Goal: Obtain resource: Obtain resource

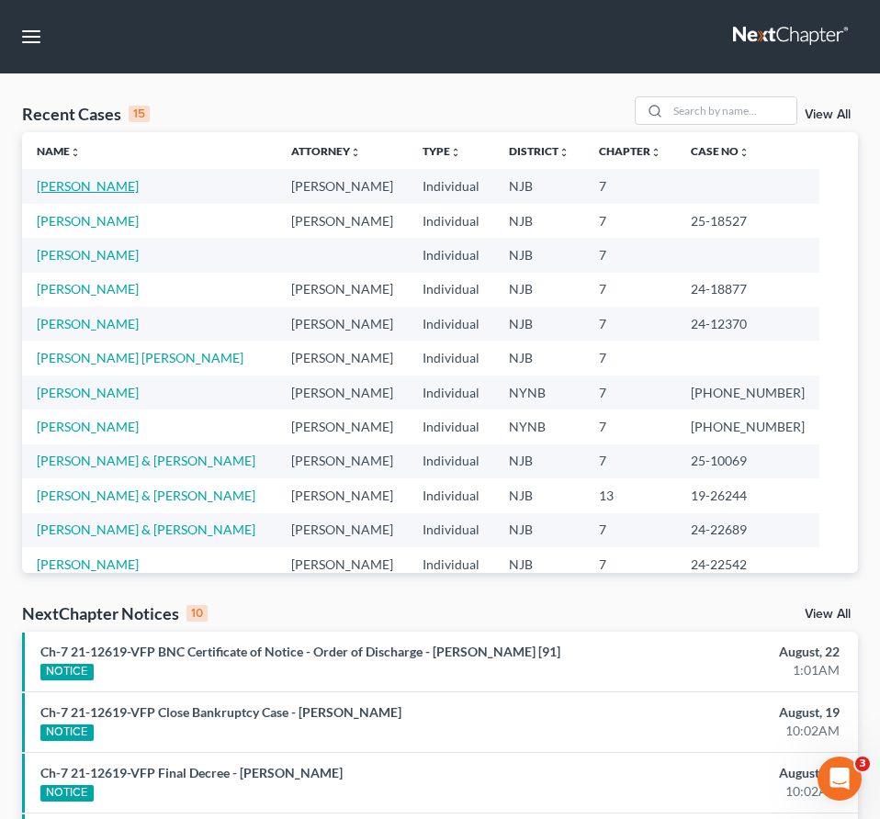
click at [96, 193] on link "[PERSON_NAME]" at bounding box center [88, 186] width 102 height 16
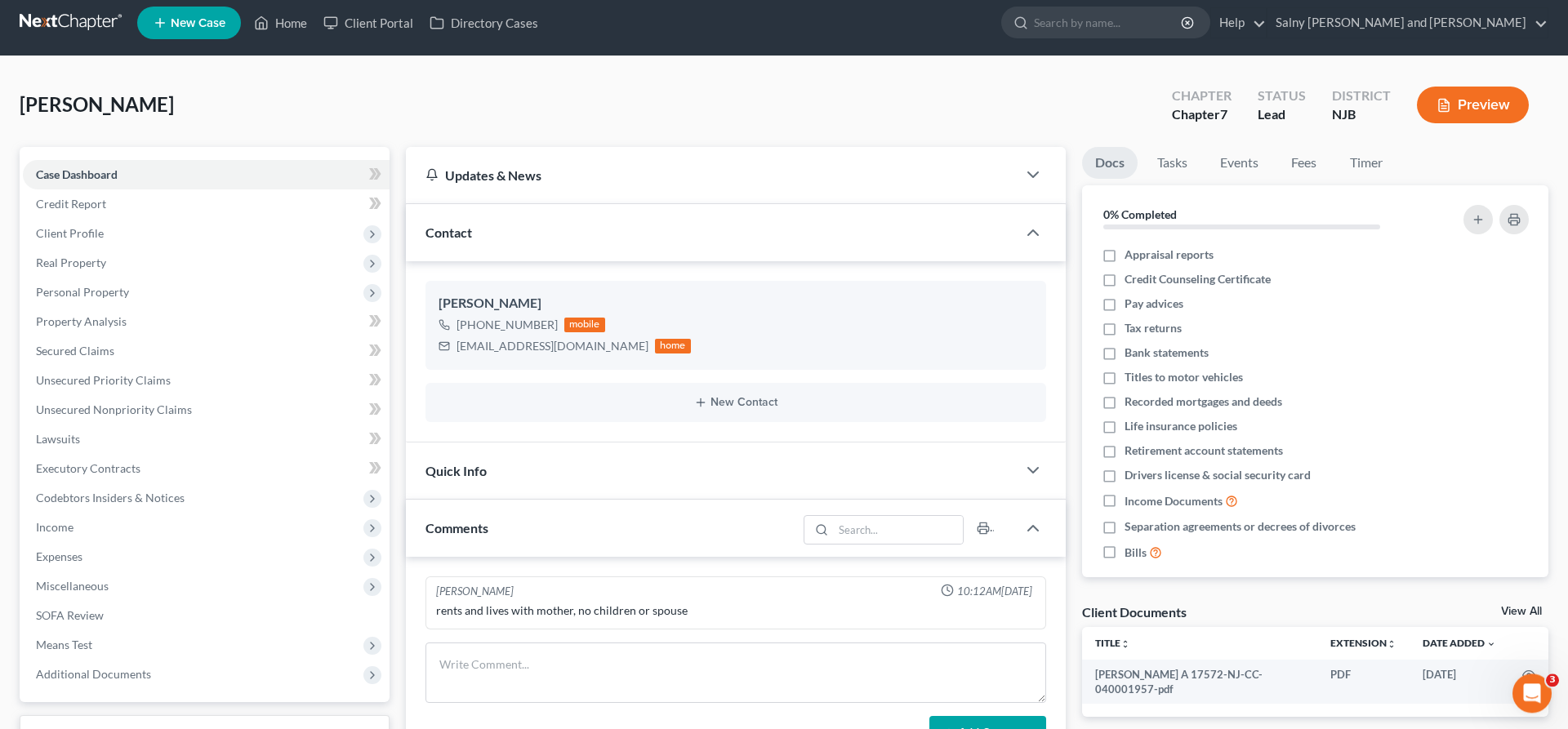
scroll to position [166, 0]
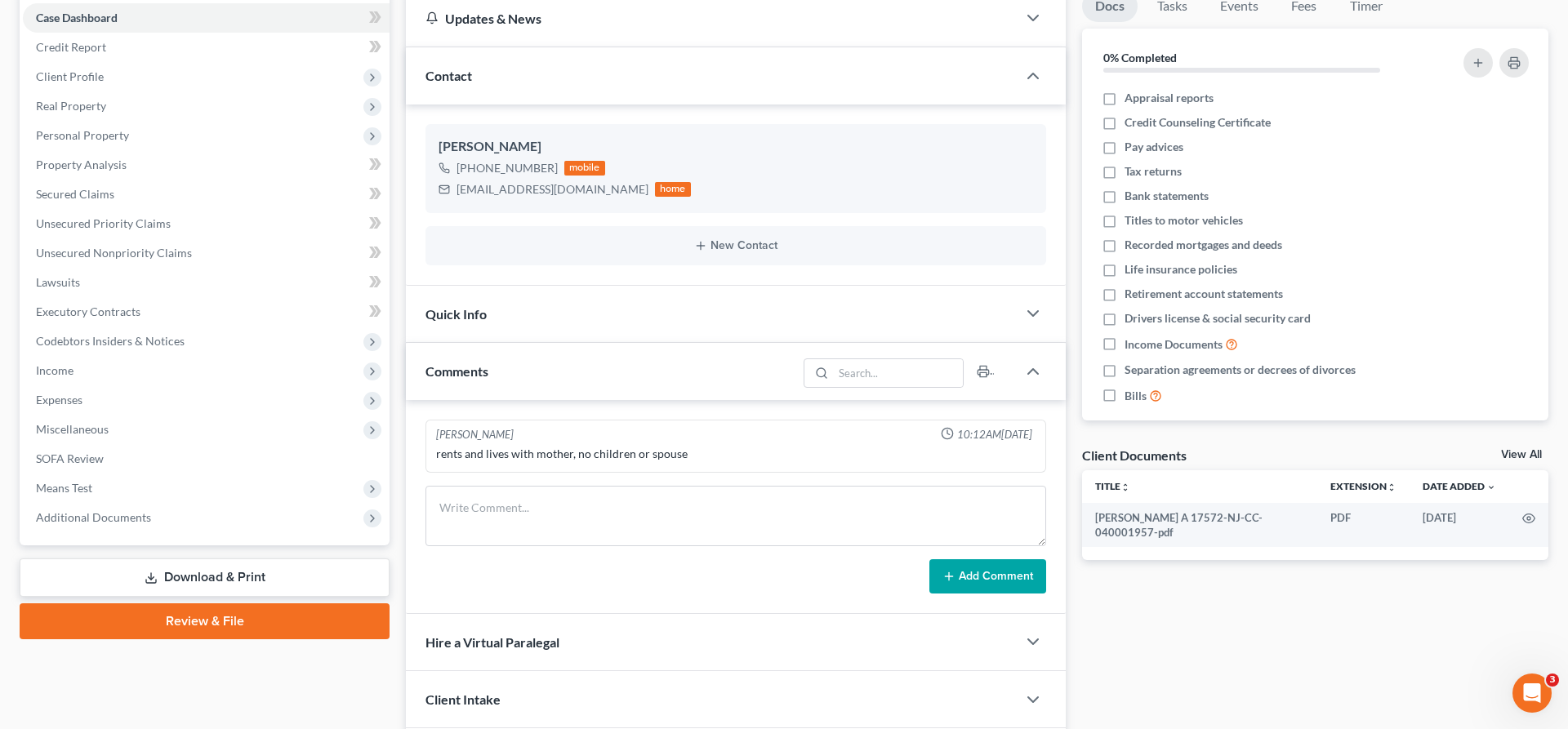
click at [245, 567] on link "Download & Print" at bounding box center [205, 577] width 370 height 38
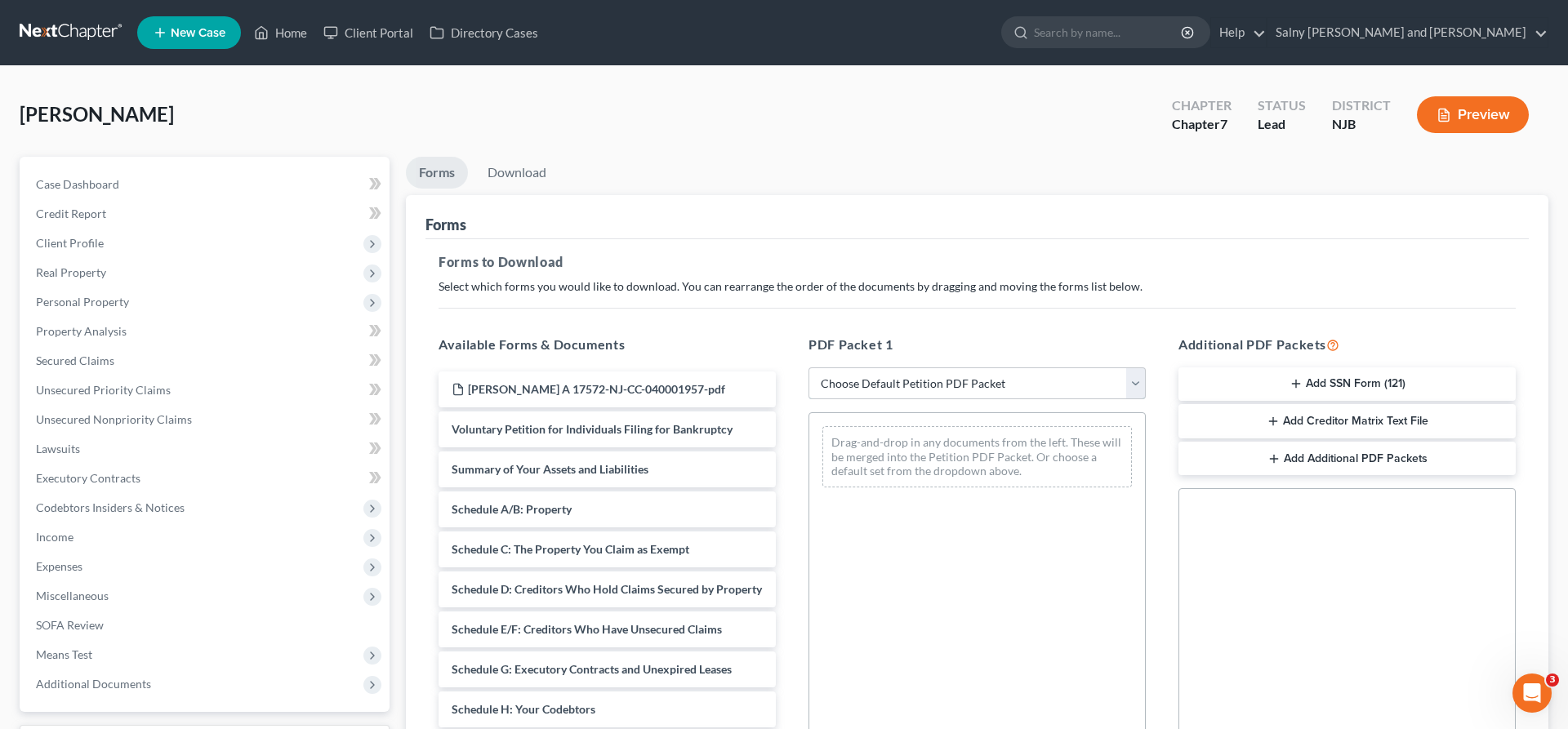
click at [782, 367] on select "Choose Default Petition PDF Packet Complete Bankruptcy Petition (all forms and …" at bounding box center [977, 383] width 337 height 33
select select "0"
click option "Complete Bankruptcy Petition (all forms and schedules)" at bounding box center [0, 0] width 0 height 0
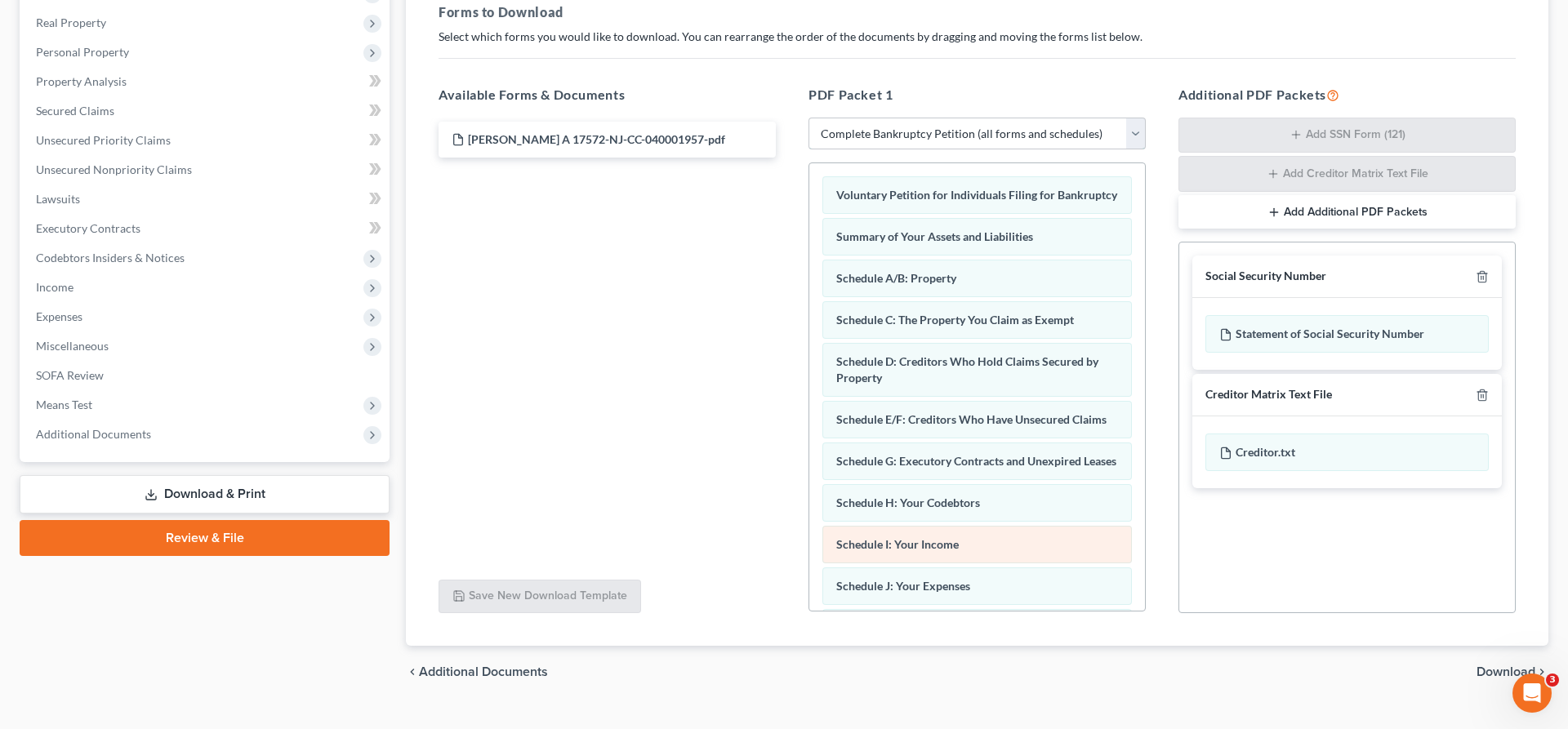
scroll to position [333, 0]
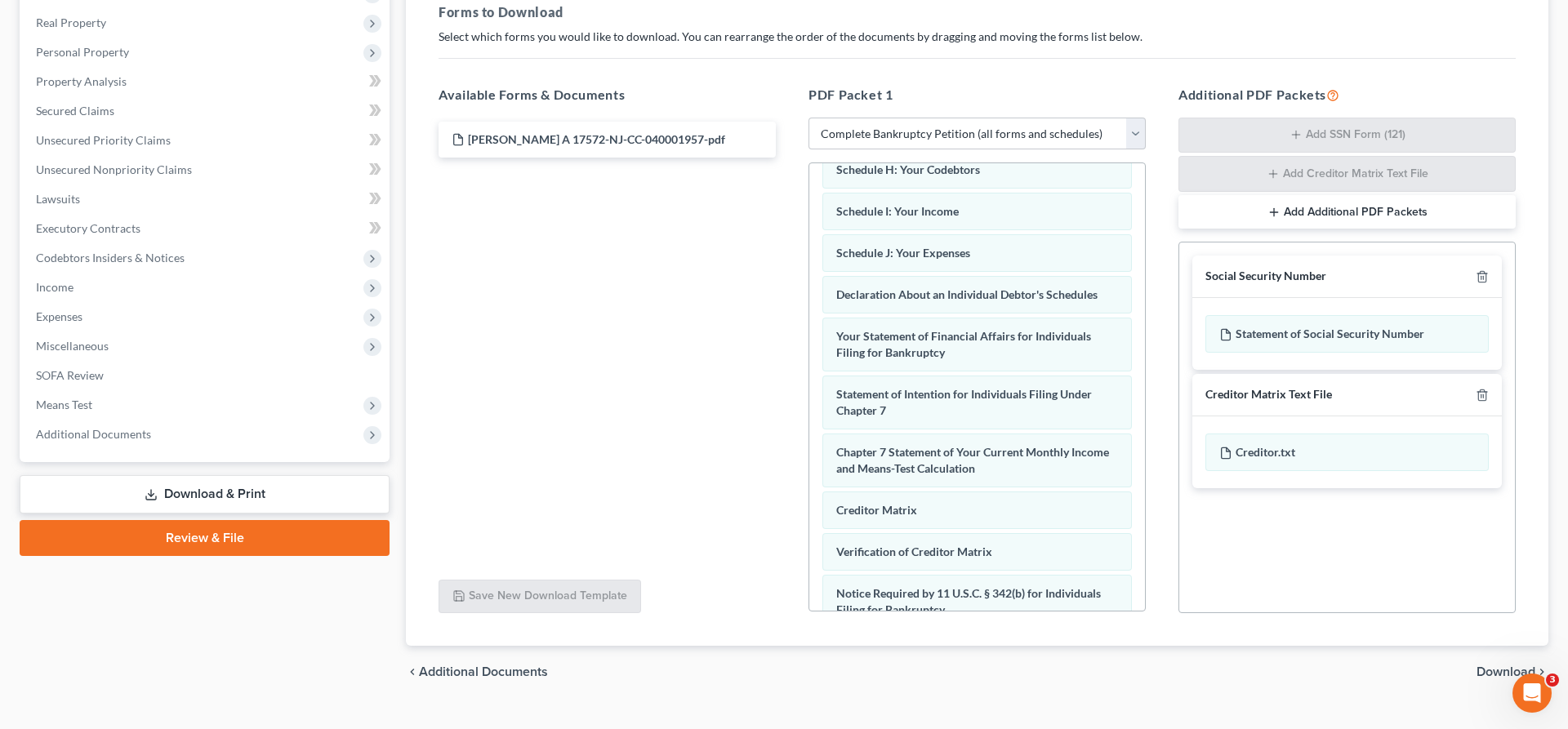
click at [782, 671] on span "Download" at bounding box center [1507, 672] width 59 height 13
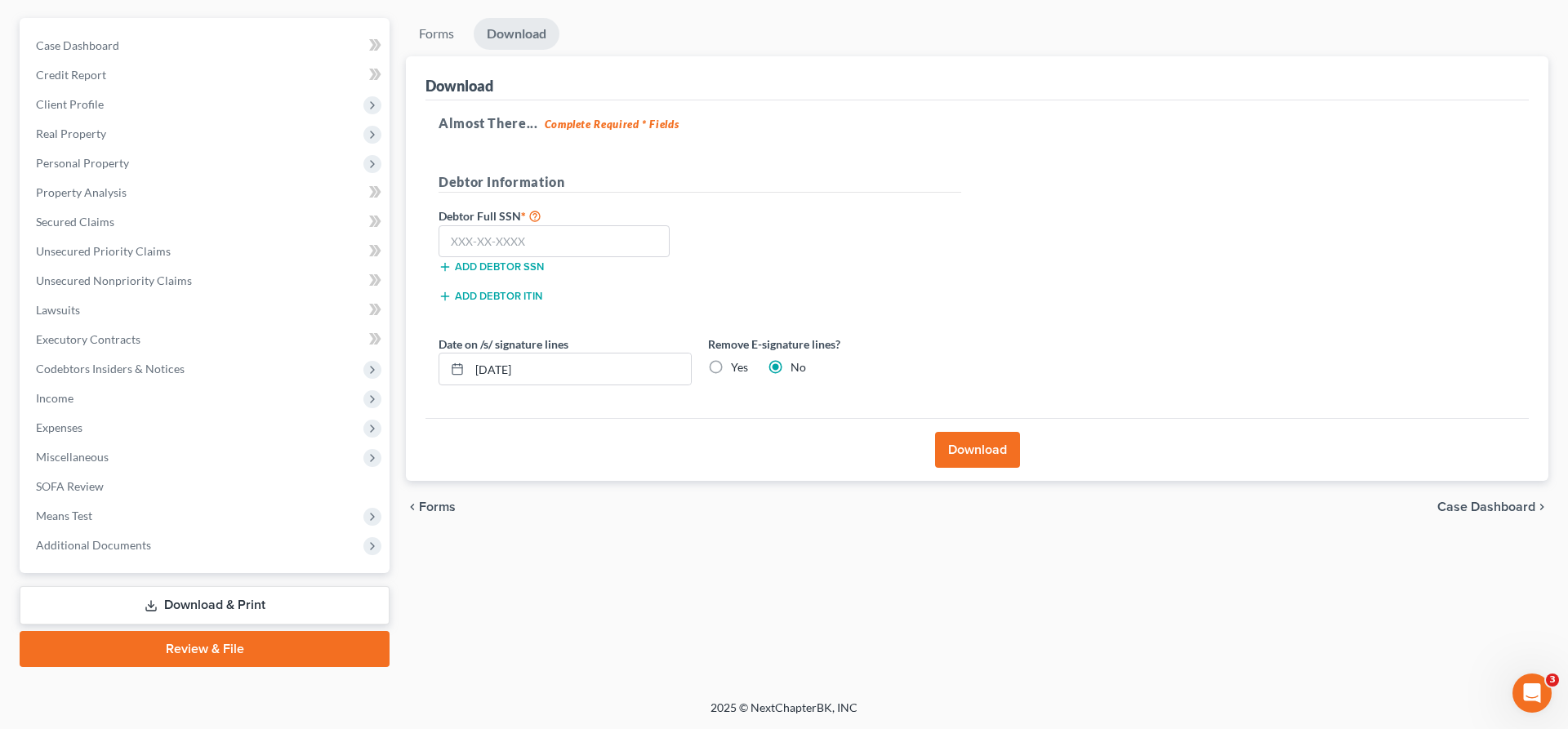
scroll to position [137, 0]
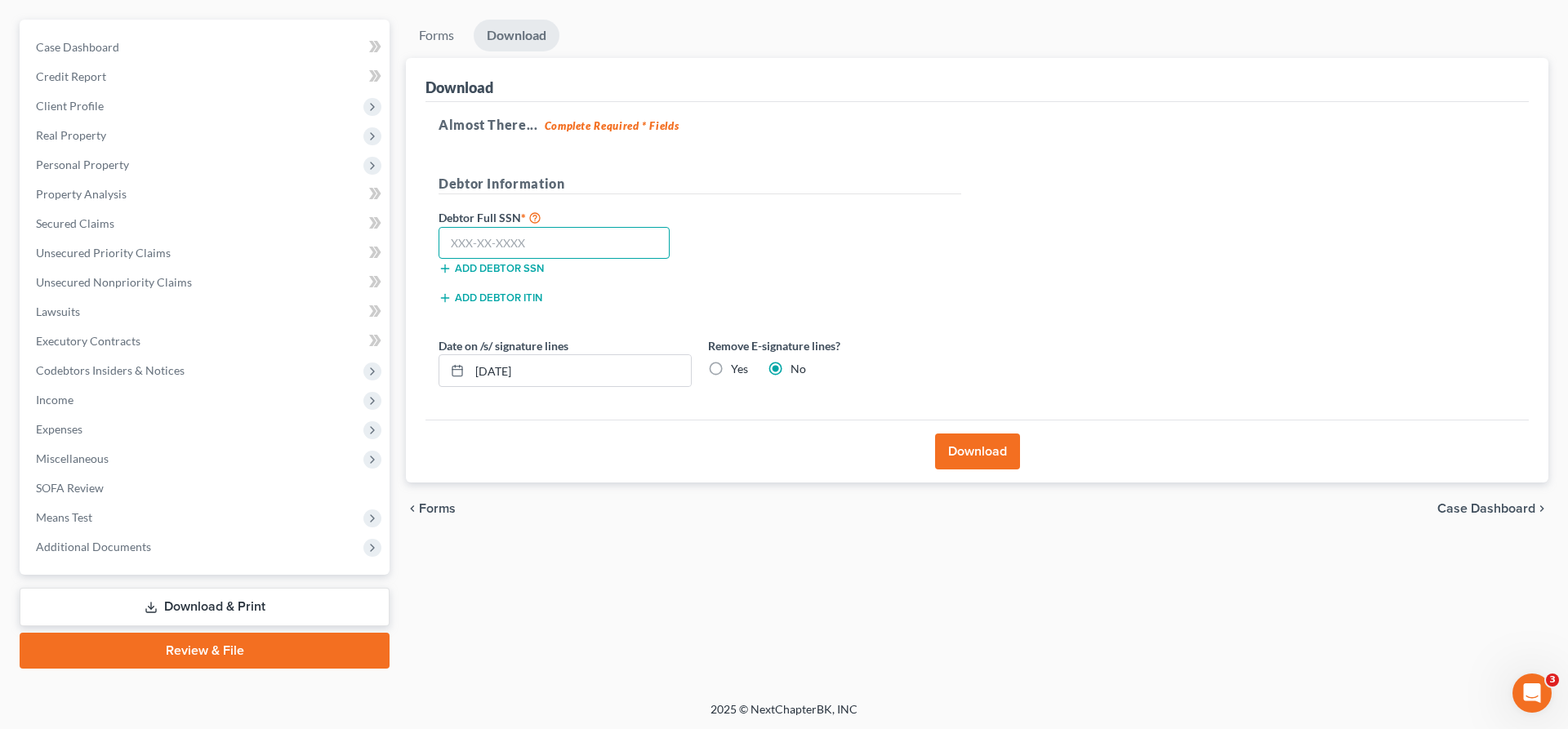
click at [581, 234] on input "text" at bounding box center [554, 243] width 231 height 33
type input "194-76-9405"
click at [782, 455] on button "Download" at bounding box center [978, 452] width 85 height 36
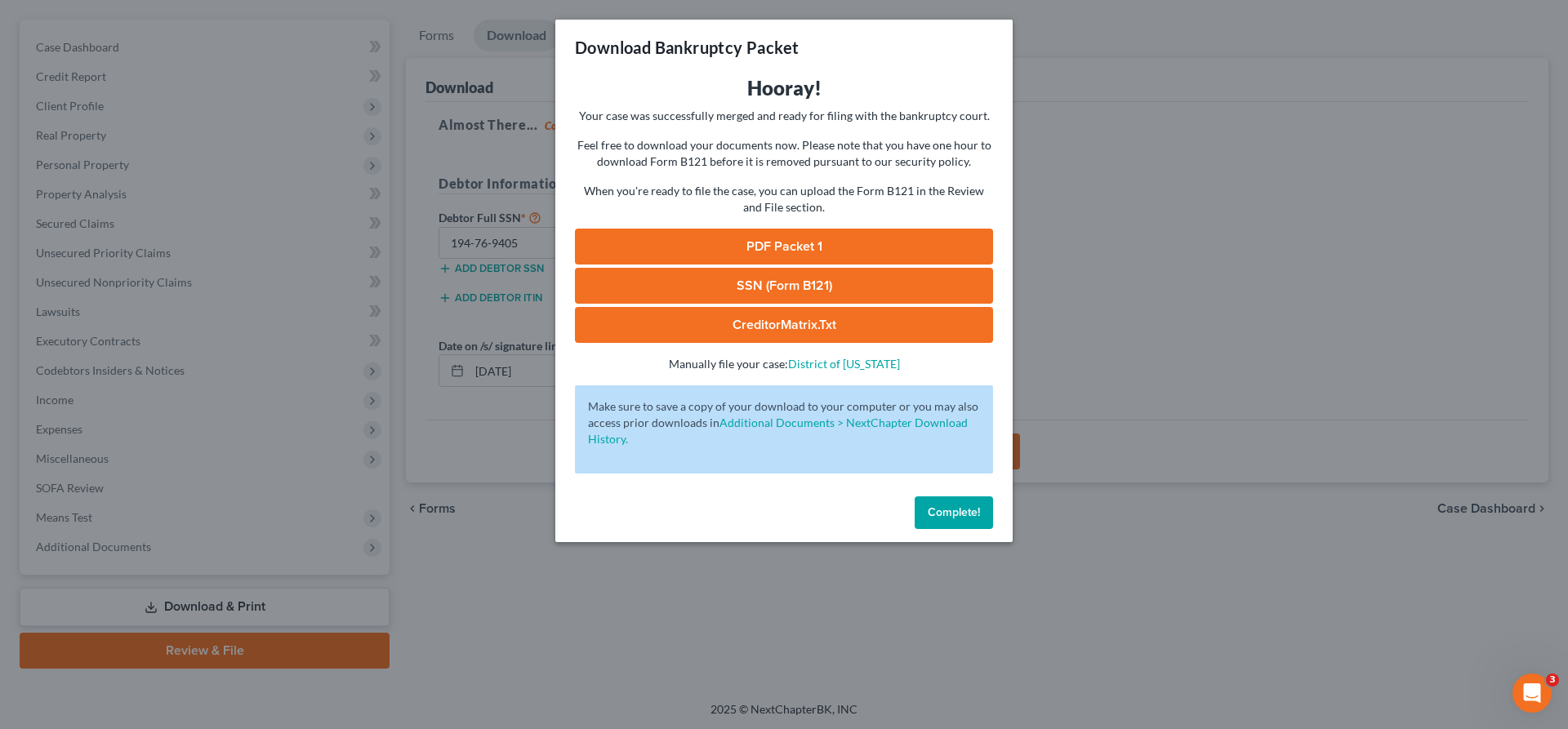
click at [782, 240] on link "PDF Packet 1" at bounding box center [784, 246] width 418 height 36
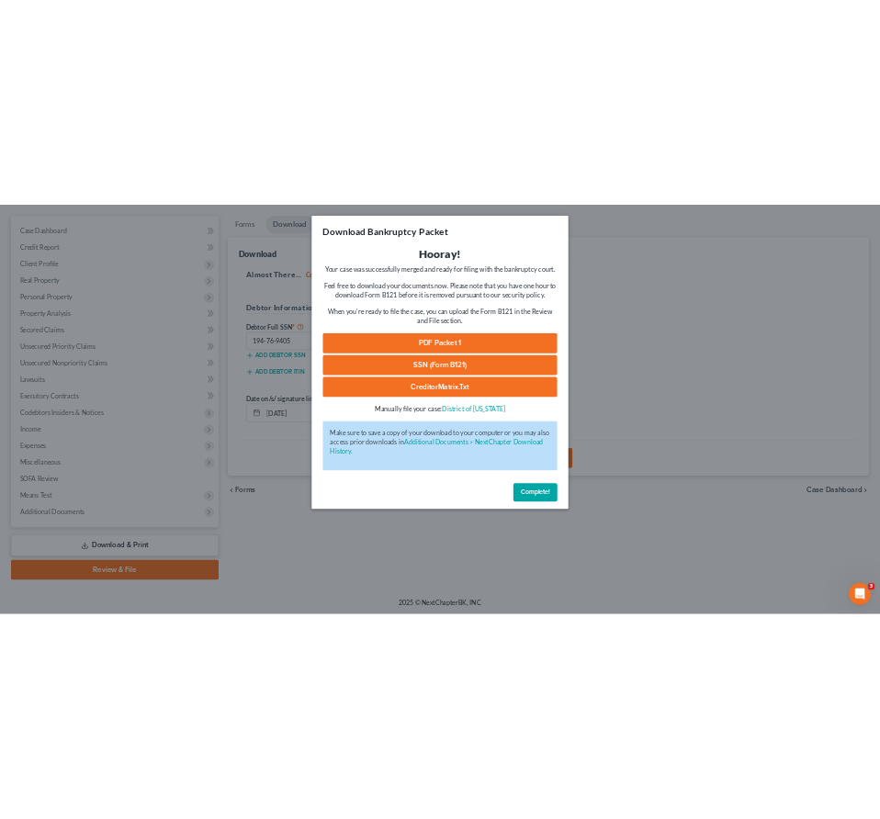
scroll to position [62, 0]
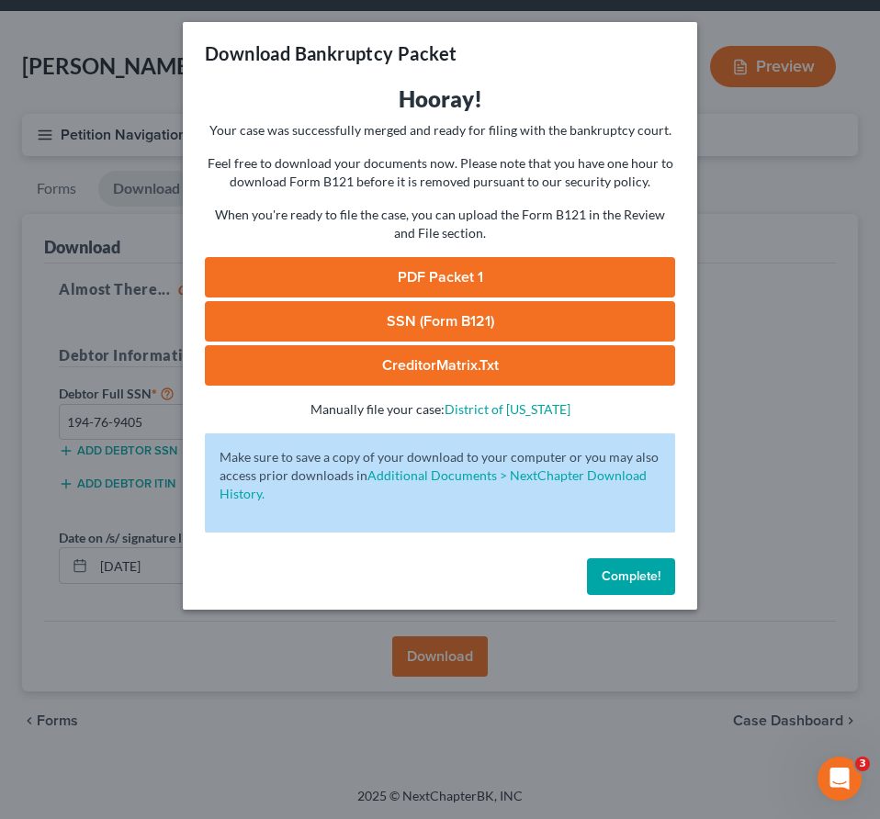
click at [582, 329] on link "SSN (Form B121)" at bounding box center [440, 321] width 470 height 40
click at [508, 368] on link "CreditorMatrix.txt" at bounding box center [440, 365] width 470 height 40
click at [810, 304] on div "Download Bankruptcy Packet Hooray! Your case was successfully merged and ready …" at bounding box center [440, 409] width 880 height 819
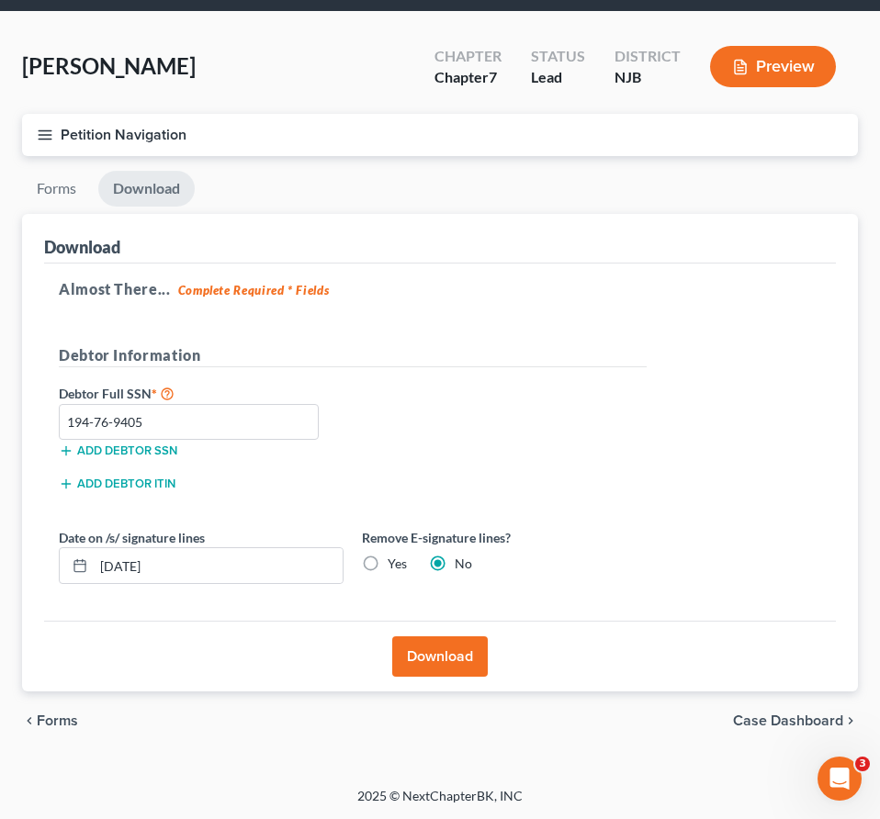
click at [772, 718] on span "Case Dashboard" at bounding box center [788, 721] width 110 height 15
